Goal: Complete application form

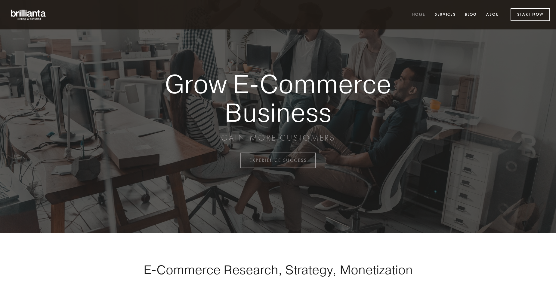
scroll to position [1577, 0]
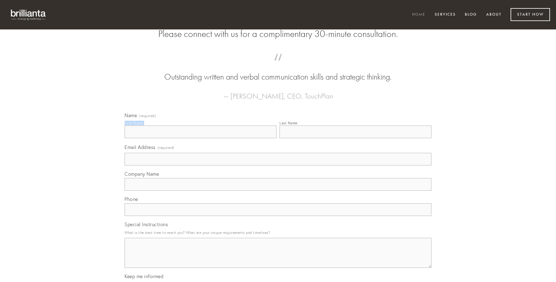
type input "[PERSON_NAME]"
click at [355, 138] on input "Last Name" at bounding box center [355, 132] width 152 height 13
type input "[PERSON_NAME]"
click at [278, 166] on input "Email Address (required)" at bounding box center [278, 159] width 307 height 13
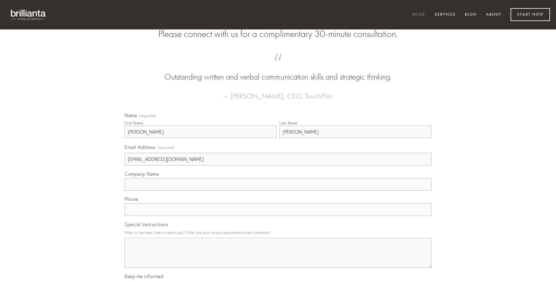
type input "[EMAIL_ADDRESS][DOMAIN_NAME]"
click at [278, 191] on input "Company Name" at bounding box center [278, 184] width 307 height 13
type input "attollo"
click at [278, 216] on input "text" at bounding box center [278, 210] width 307 height 13
click at [278, 259] on textarea "Special Instructions" at bounding box center [278, 253] width 307 height 30
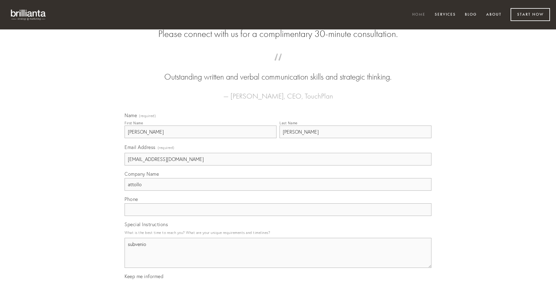
type textarea "subvenio"
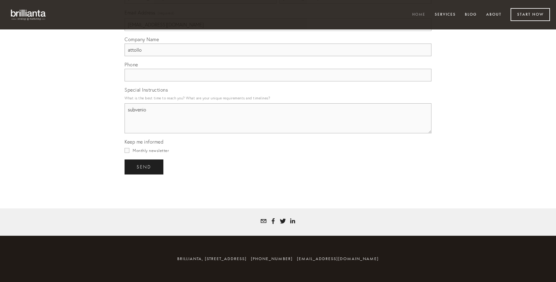
click at [144, 167] on span "send" at bounding box center [144, 167] width 15 height 5
